Goal: Task Accomplishment & Management: Use online tool/utility

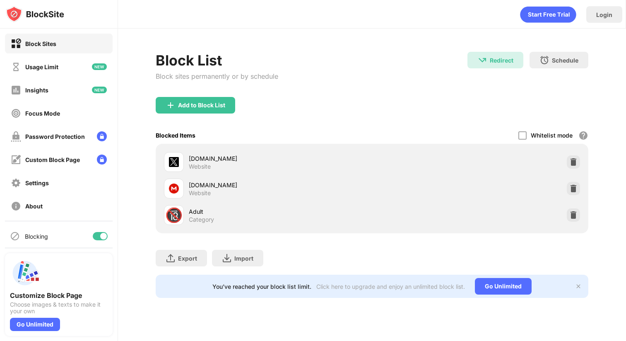
click at [574, 158] on img at bounding box center [573, 162] width 8 height 8
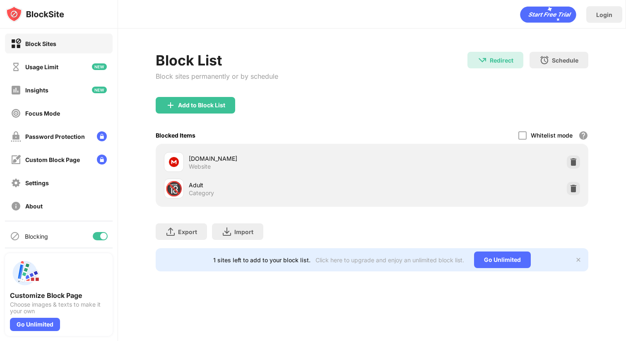
click at [577, 190] on div at bounding box center [573, 188] width 13 height 13
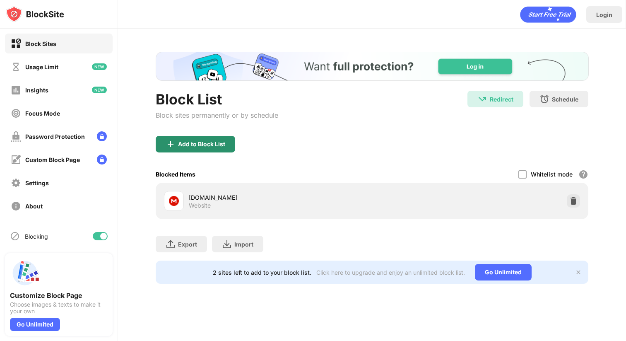
click at [202, 142] on div "Add to Block List" at bounding box center [201, 144] width 47 height 7
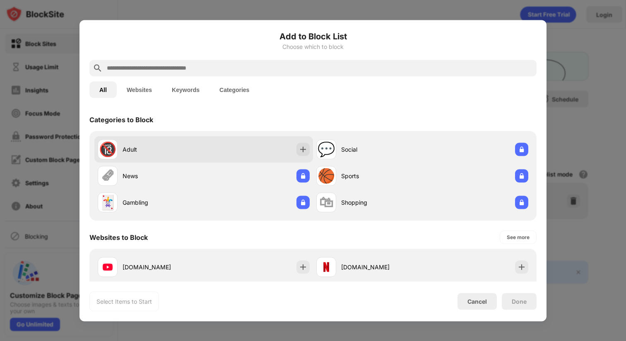
click at [140, 143] on div "🔞 Adult" at bounding box center [151, 149] width 106 height 20
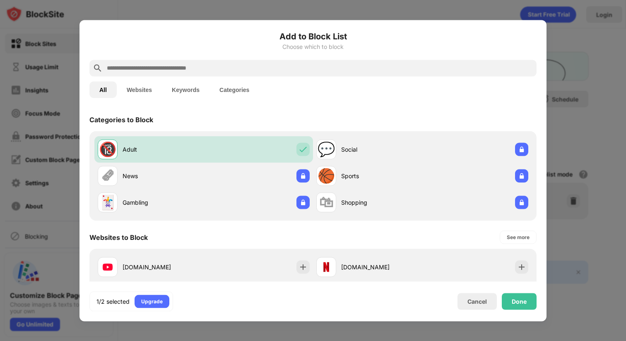
click at [140, 88] on button "Websites" at bounding box center [139, 89] width 45 height 17
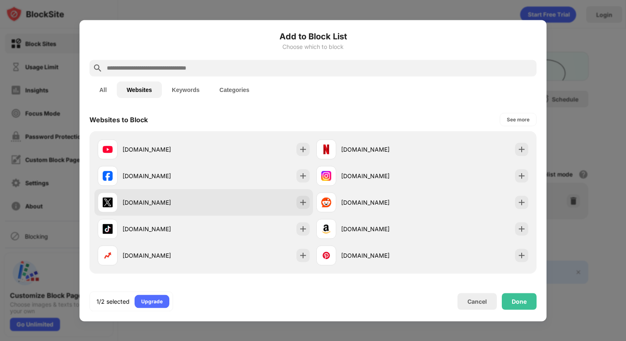
click at [170, 207] on div "[DOMAIN_NAME]" at bounding box center [151, 202] width 106 height 20
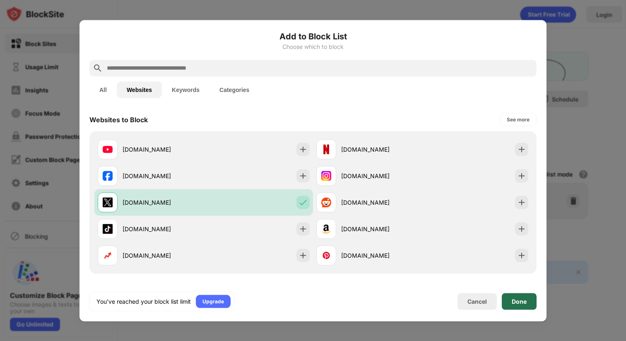
click at [509, 301] on div "Done" at bounding box center [519, 301] width 35 height 17
